Goal: Check status: Check status

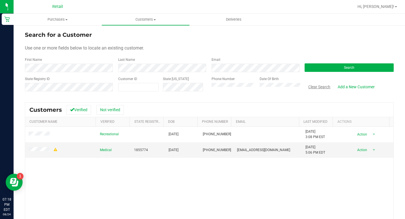
click at [314, 83] on button "Clear Search" at bounding box center [319, 87] width 29 height 10
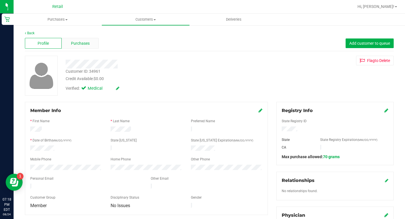
click at [67, 46] on div "Purchases" at bounding box center [80, 43] width 37 height 11
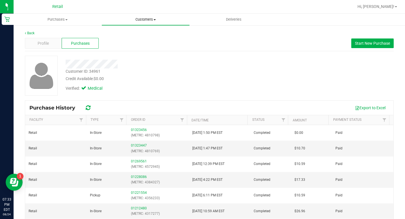
click at [139, 18] on span "Customers" at bounding box center [145, 19] width 87 height 5
click at [123, 34] on span "All customers" at bounding box center [122, 34] width 41 height 5
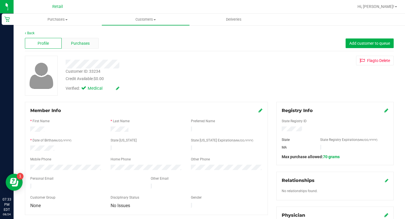
click at [82, 43] on span "Purchases" at bounding box center [80, 43] width 19 height 6
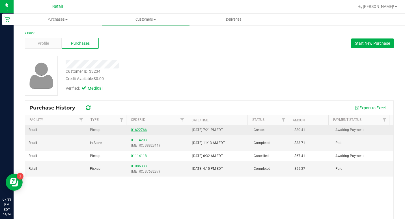
click at [138, 131] on link "01622766" at bounding box center [139, 130] width 16 height 4
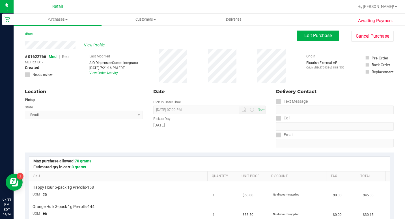
click at [103, 73] on link "View Order Activity" at bounding box center [103, 73] width 29 height 4
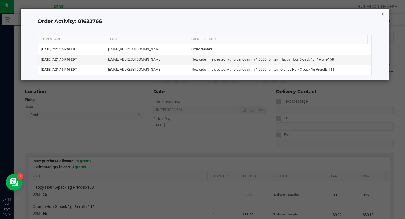
click at [384, 14] on icon "button" at bounding box center [383, 13] width 4 height 7
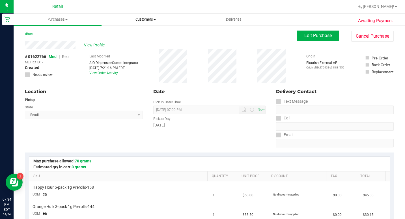
click at [150, 15] on uib-tab-heading "Customers All customers Add a new customer All physicians" at bounding box center [145, 19] width 87 height 11
click at [136, 33] on span "All customers" at bounding box center [122, 34] width 41 height 5
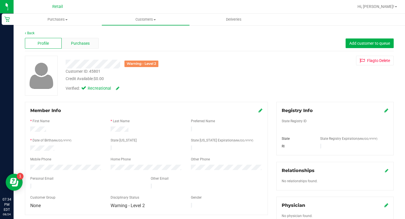
click at [72, 44] on span "Purchases" at bounding box center [80, 43] width 19 height 6
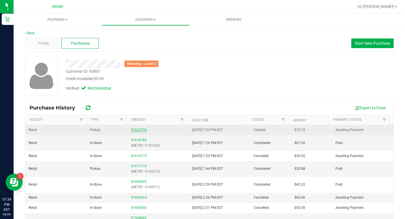
click at [136, 128] on link "01622736" at bounding box center [139, 130] width 16 height 4
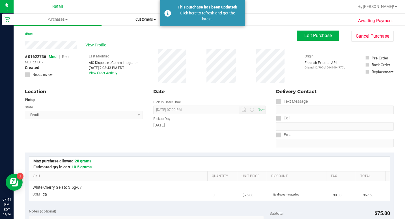
click at [137, 18] on span "Customers" at bounding box center [145, 19] width 87 height 5
click at [139, 35] on span "All customers" at bounding box center [122, 34] width 41 height 5
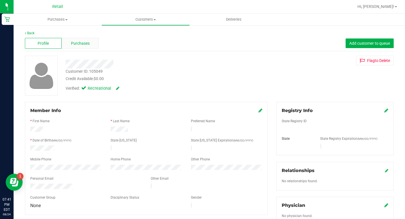
click at [82, 43] on span "Purchases" at bounding box center [80, 43] width 19 height 6
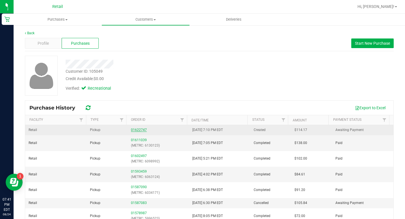
click at [137, 131] on link "01622747" at bounding box center [139, 130] width 16 height 4
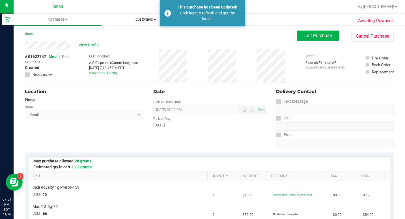
click at [140, 21] on span "Customers" at bounding box center [145, 19] width 87 height 5
click at [134, 34] on span "All customers" at bounding box center [122, 34] width 41 height 5
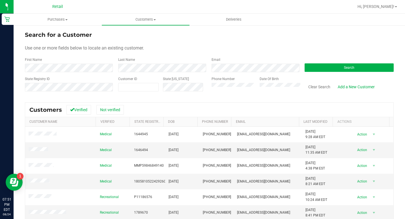
click at [184, 40] on form "Search for a Customer Use one or more fields below to locate an existing custom…" at bounding box center [209, 64] width 369 height 66
